Goal: Information Seeking & Learning: Learn about a topic

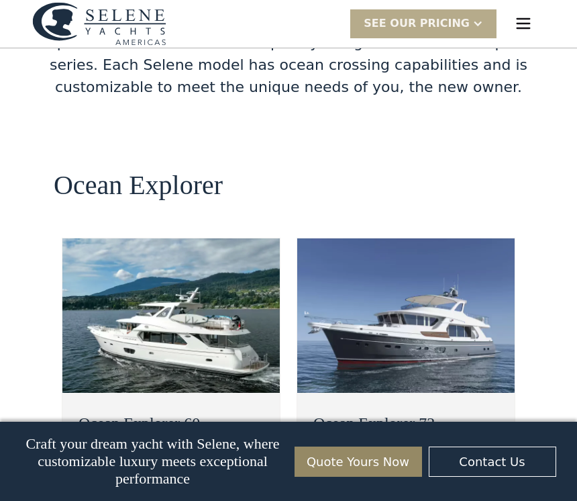
scroll to position [2289, 0]
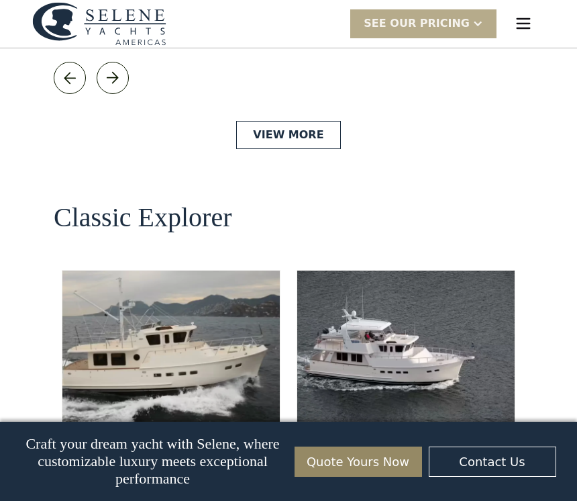
click at [427, 271] on img at bounding box center [406, 348] width 218 height 154
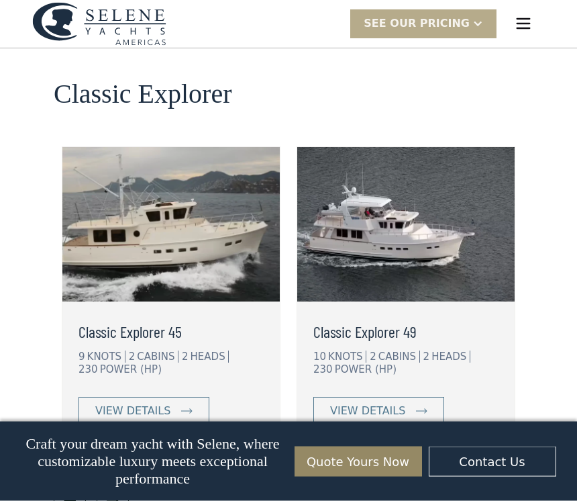
scroll to position [2981, 0]
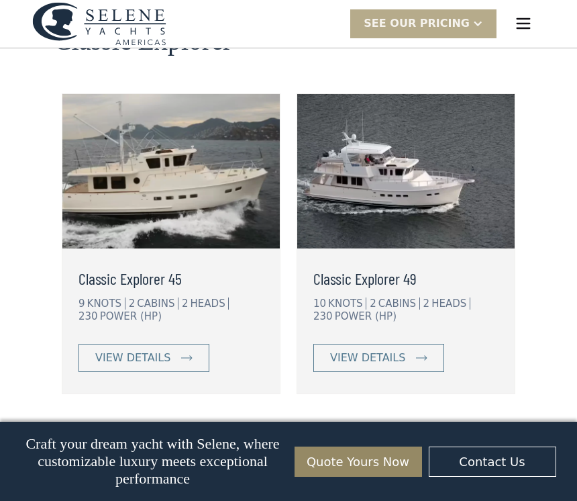
click at [383, 350] on div "view details" at bounding box center [367, 358] width 75 height 16
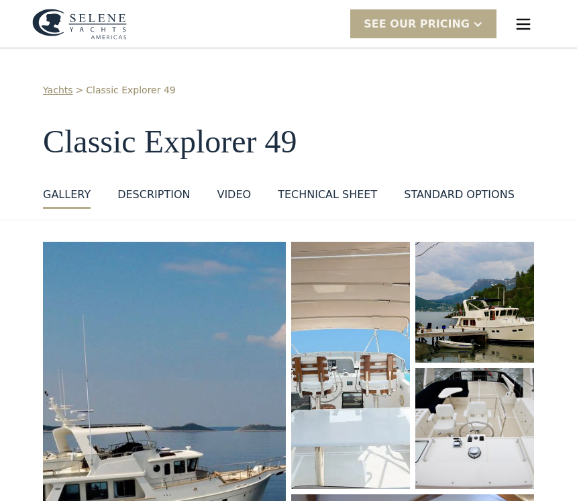
click at [388, 390] on img "open lightbox" at bounding box center [350, 365] width 119 height 247
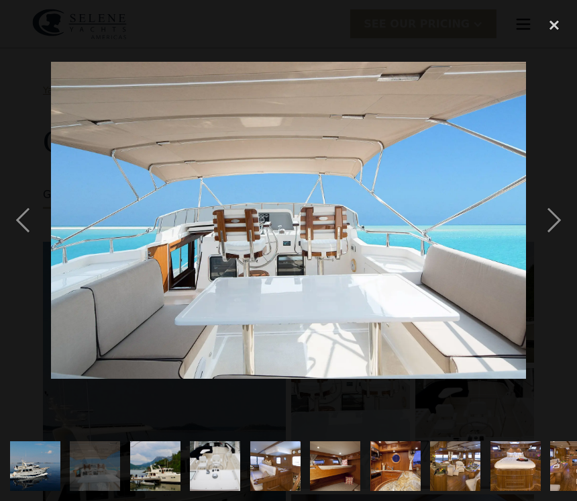
click at [178, 470] on img "show item 3 of 25" at bounding box center [154, 466] width 75 height 50
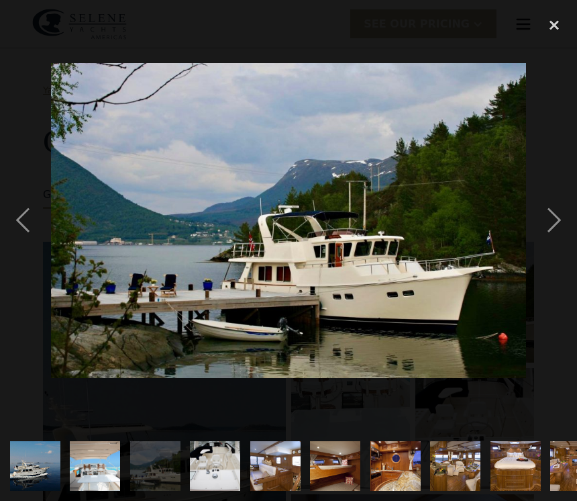
click at [234, 480] on img "show item 4 of 25" at bounding box center [215, 466] width 66 height 50
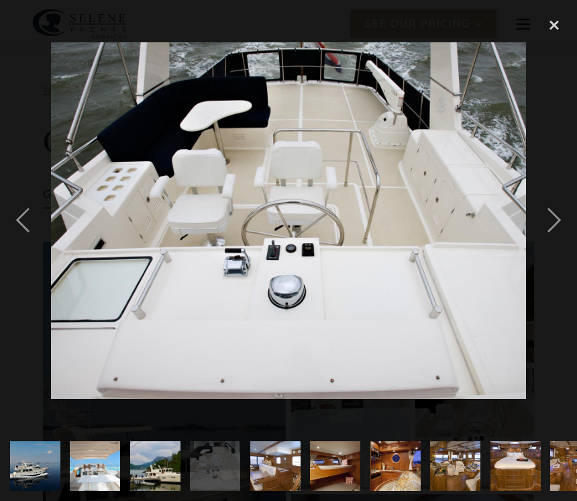
click at [227, 462] on img "show item 4 of 25" at bounding box center [215, 466] width 66 height 50
click at [299, 452] on img "show item 5 of 25" at bounding box center [275, 466] width 70 height 50
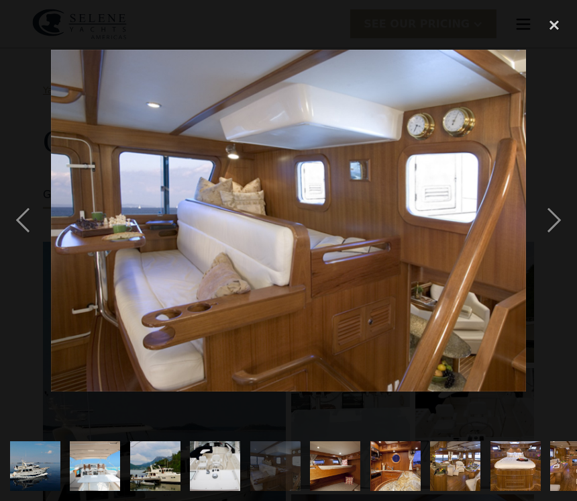
click at [347, 469] on img "show item 6 of 25" at bounding box center [335, 466] width 75 height 50
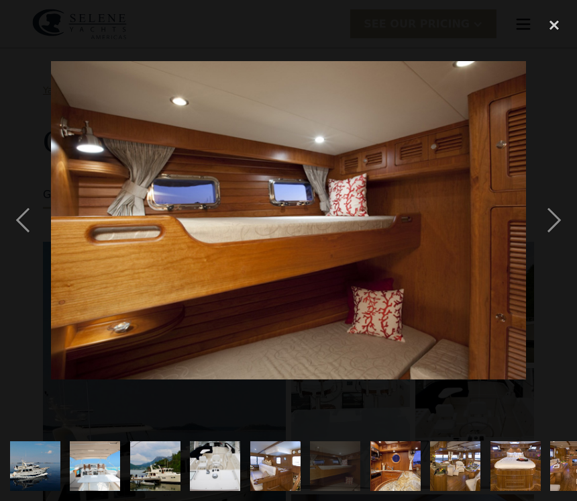
click at [467, 471] on img "show item 8 of 25" at bounding box center [455, 466] width 75 height 50
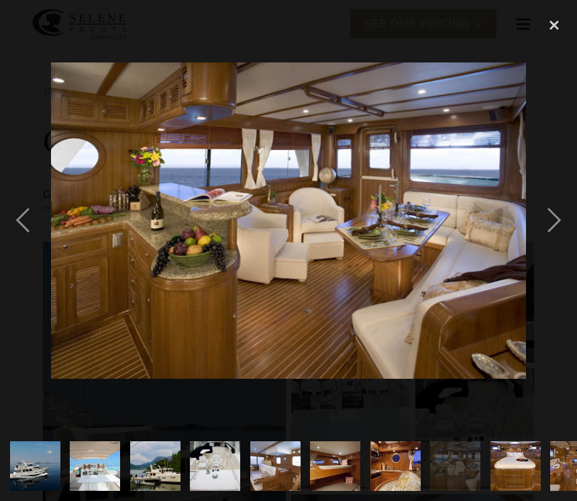
click at [542, 457] on img "show item 9 of 25" at bounding box center [515, 466] width 75 height 50
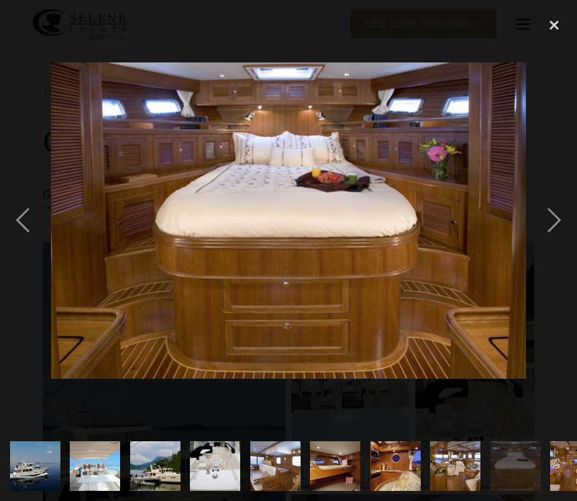
click at [551, 230] on div "next image" at bounding box center [555, 220] width 46 height 421
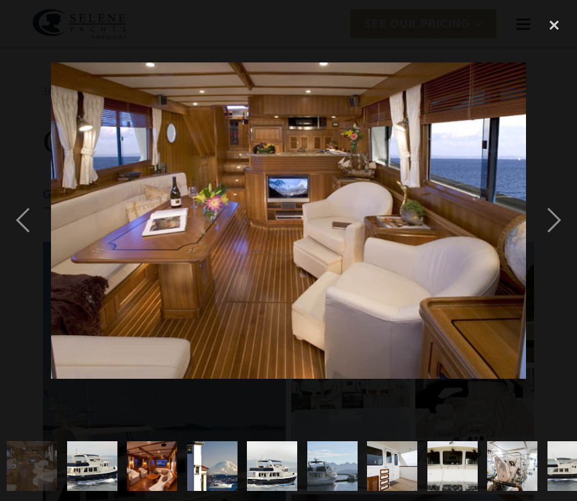
scroll to position [0, 569]
